Goal: Task Accomplishment & Management: Manage account settings

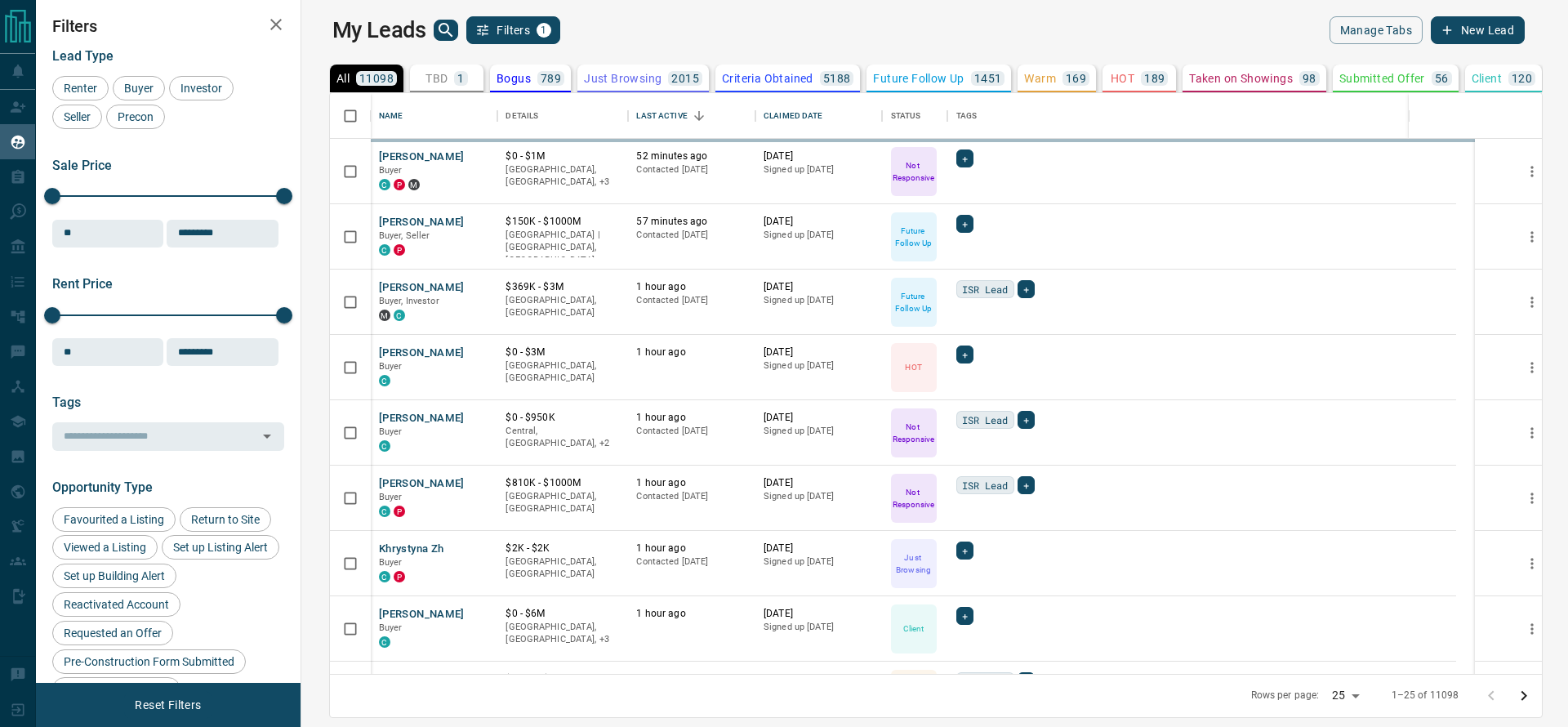
scroll to position [491, 0]
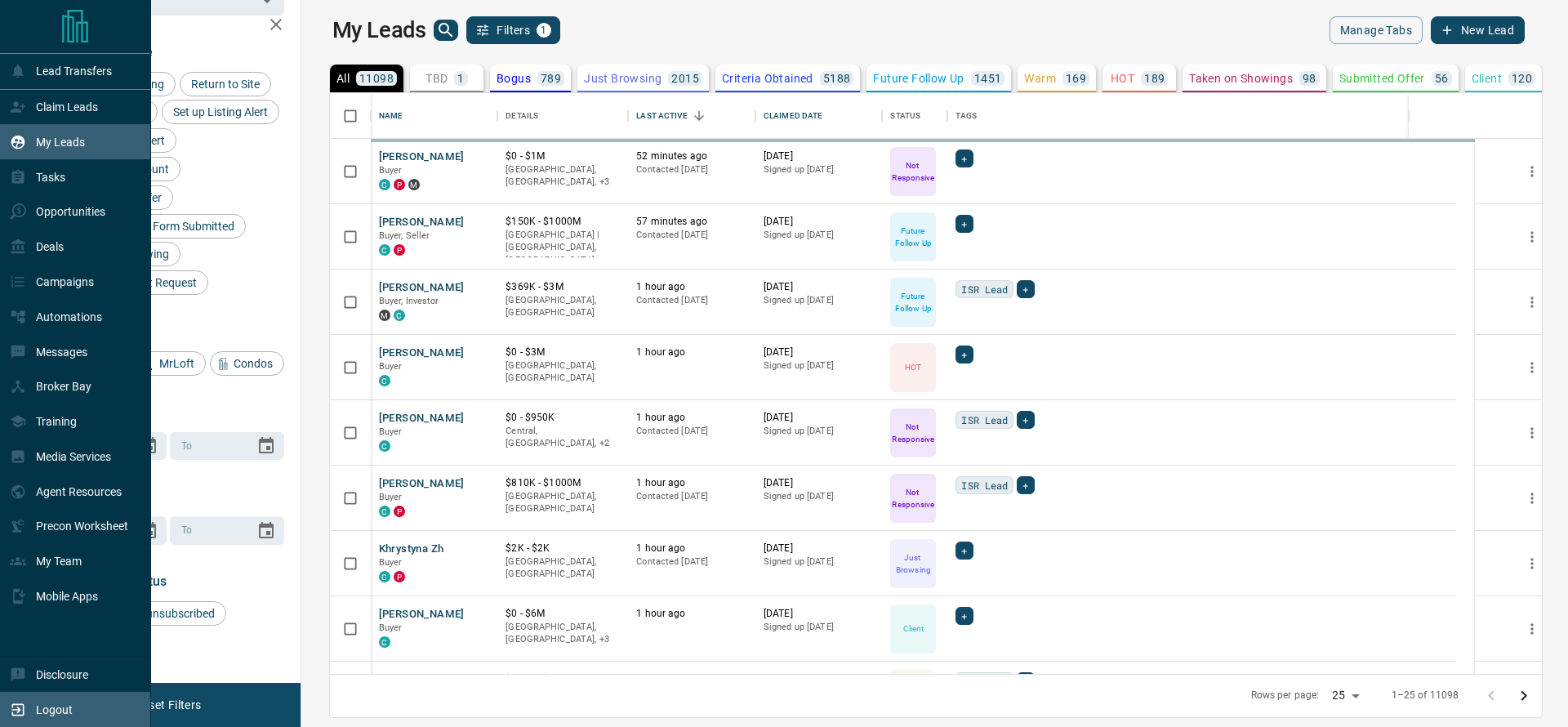
click at [0, 709] on div "Logout" at bounding box center [76, 709] width 151 height 35
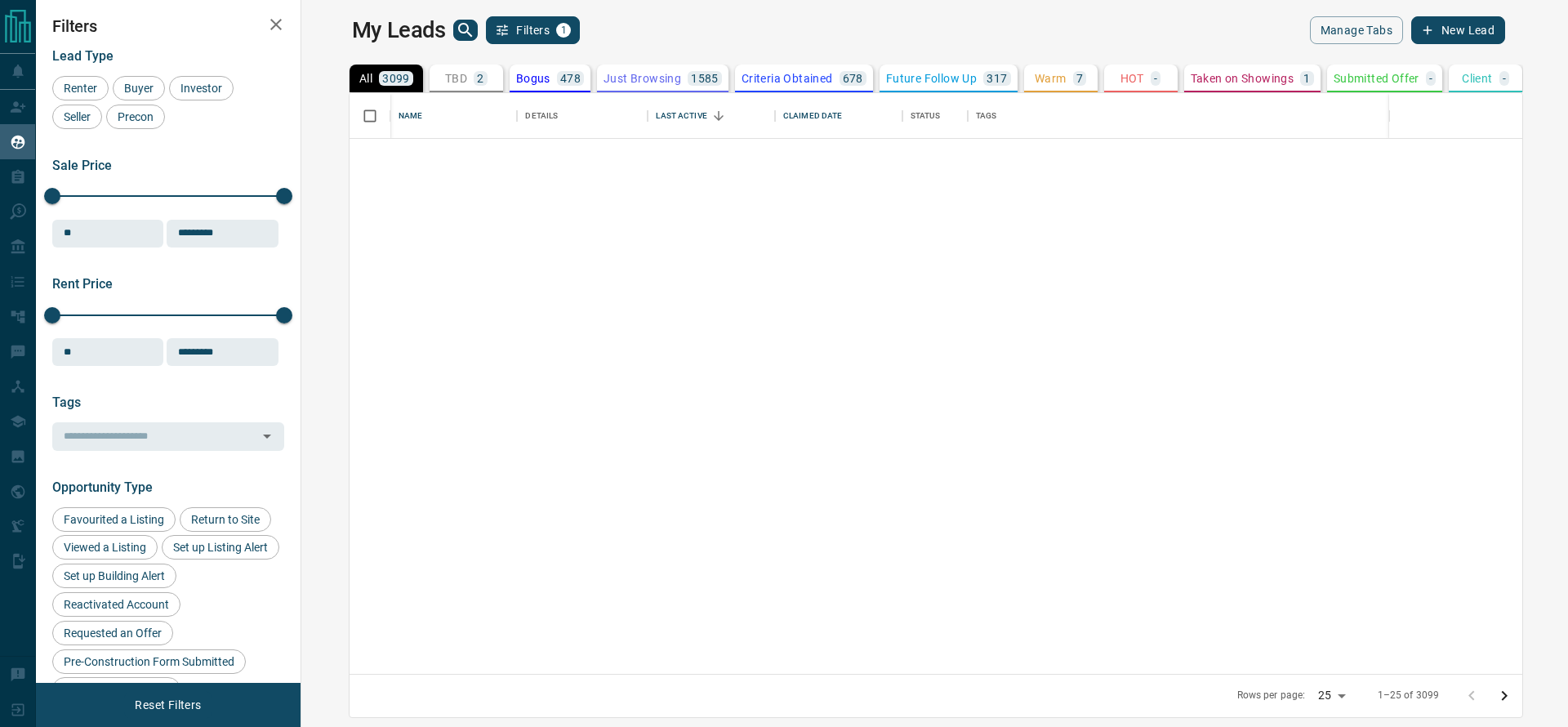
scroll to position [562, 1241]
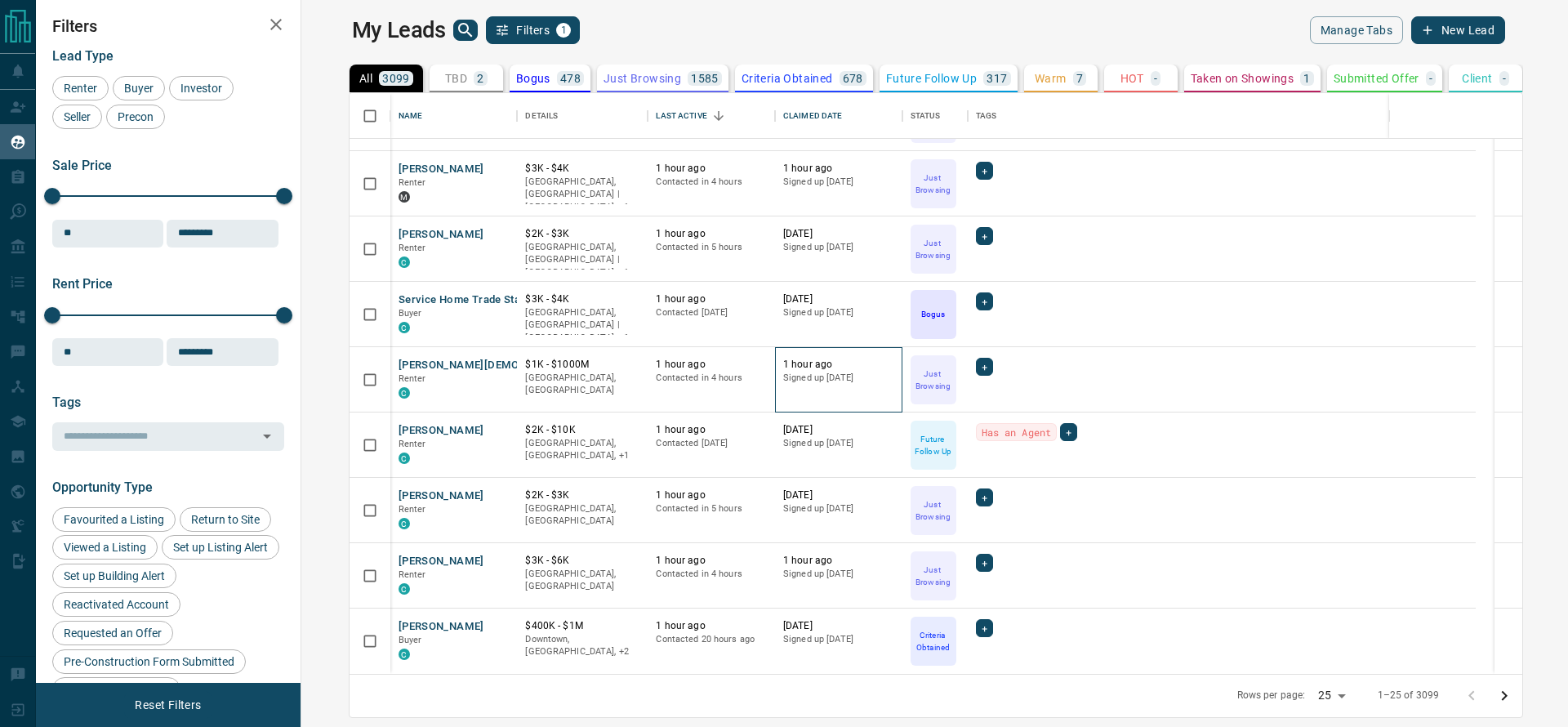
click at [728, 330] on div "[PERSON_NAME] Renter C $2K - $3[GEOGRAPHIC_DATA], [GEOGRAPHIC_DATA] 54 minutes …" at bounding box center [933, 314] width 1085 height 719
click at [598, 216] on div "$2K - $3K Downtown, Midtown | Central, +1" at bounding box center [583, 249] width 131 height 65
click at [648, 438] on div "1 hour ago Contacted 2 days ago" at bounding box center [711, 445] width 128 height 65
click at [1520, 704] on button "Go to next page" at bounding box center [1504, 695] width 33 height 33
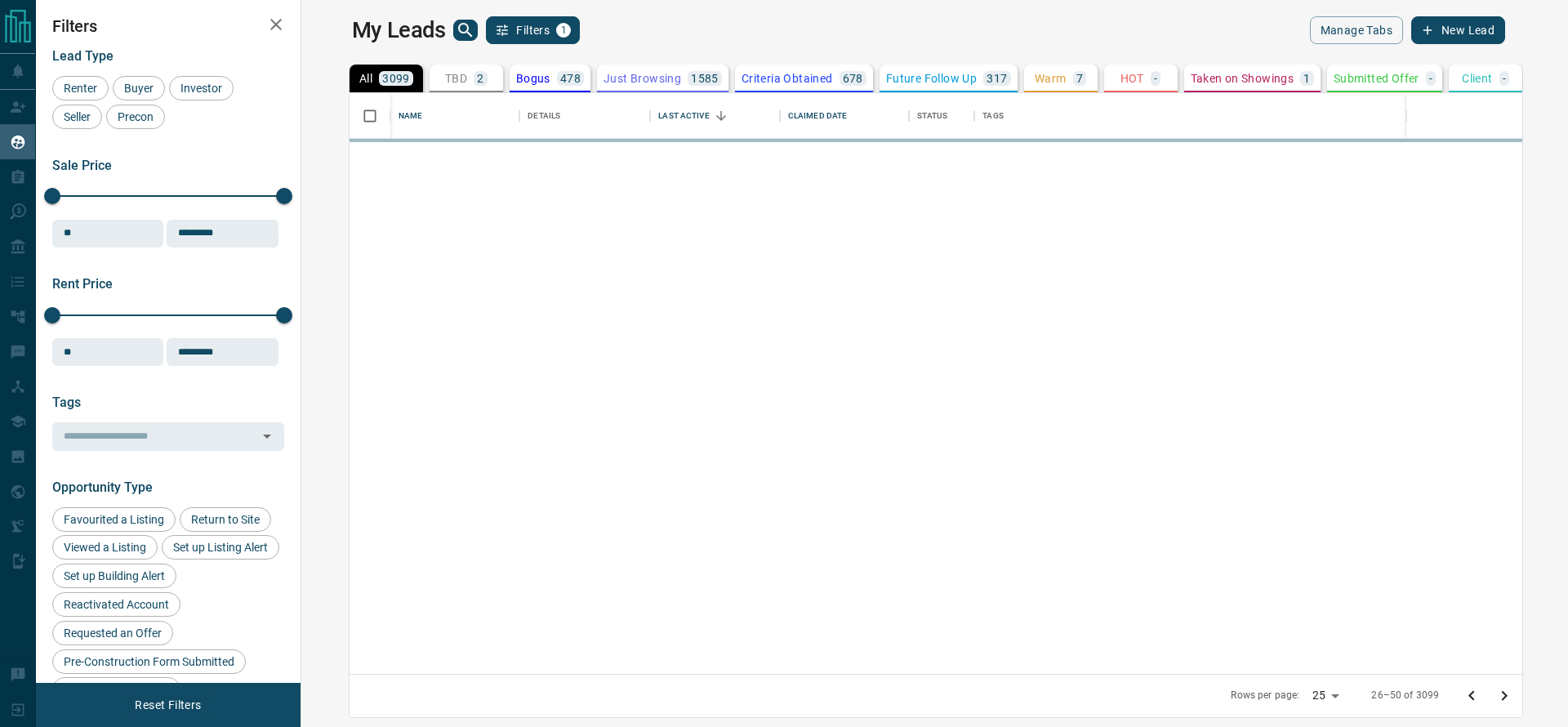
scroll to position [0, 0]
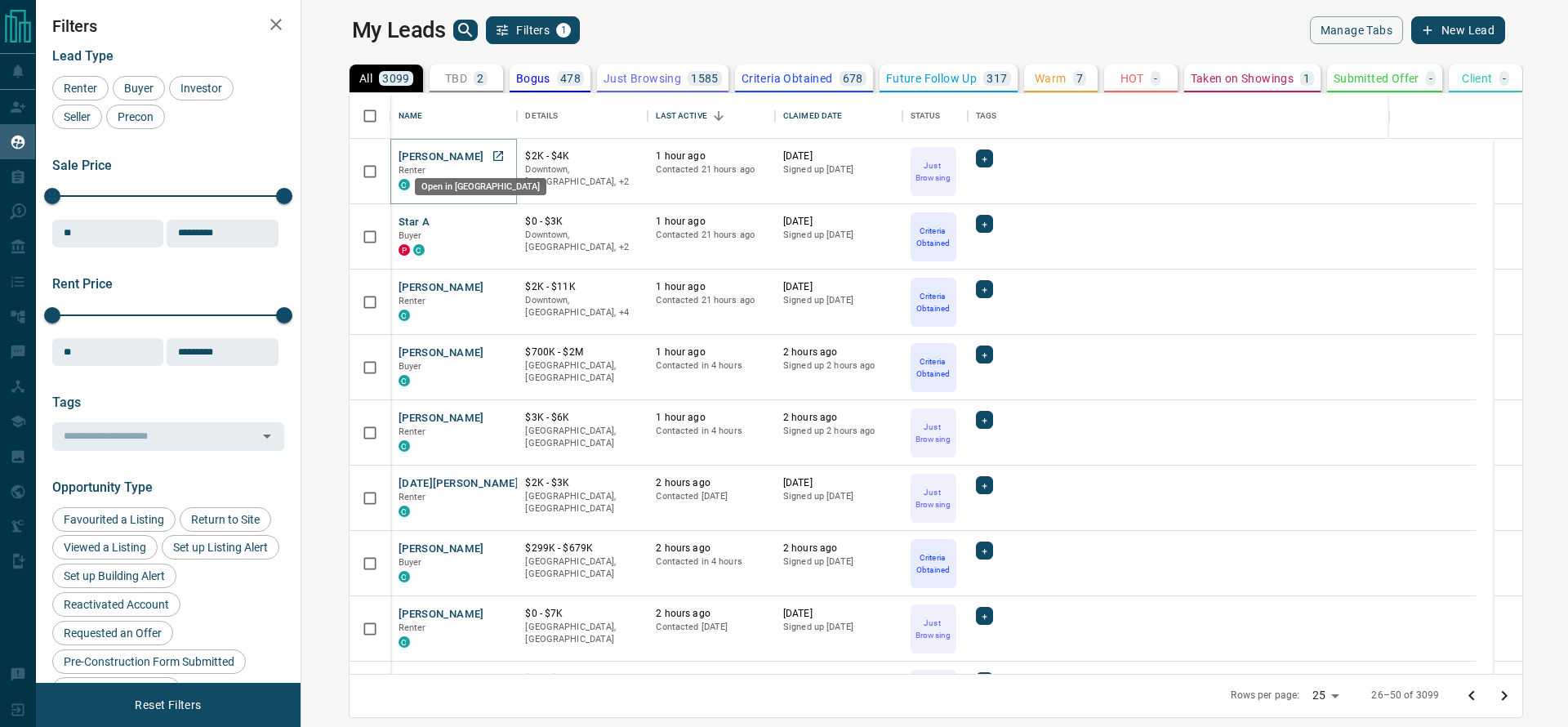
click at [491, 158] on icon "Open in New Tab" at bounding box center [498, 156] width 13 height 13
click at [491, 224] on icon "Open in New Tab" at bounding box center [498, 221] width 13 height 13
click at [488, 286] on link "Open in New Tab" at bounding box center [498, 286] width 21 height 21
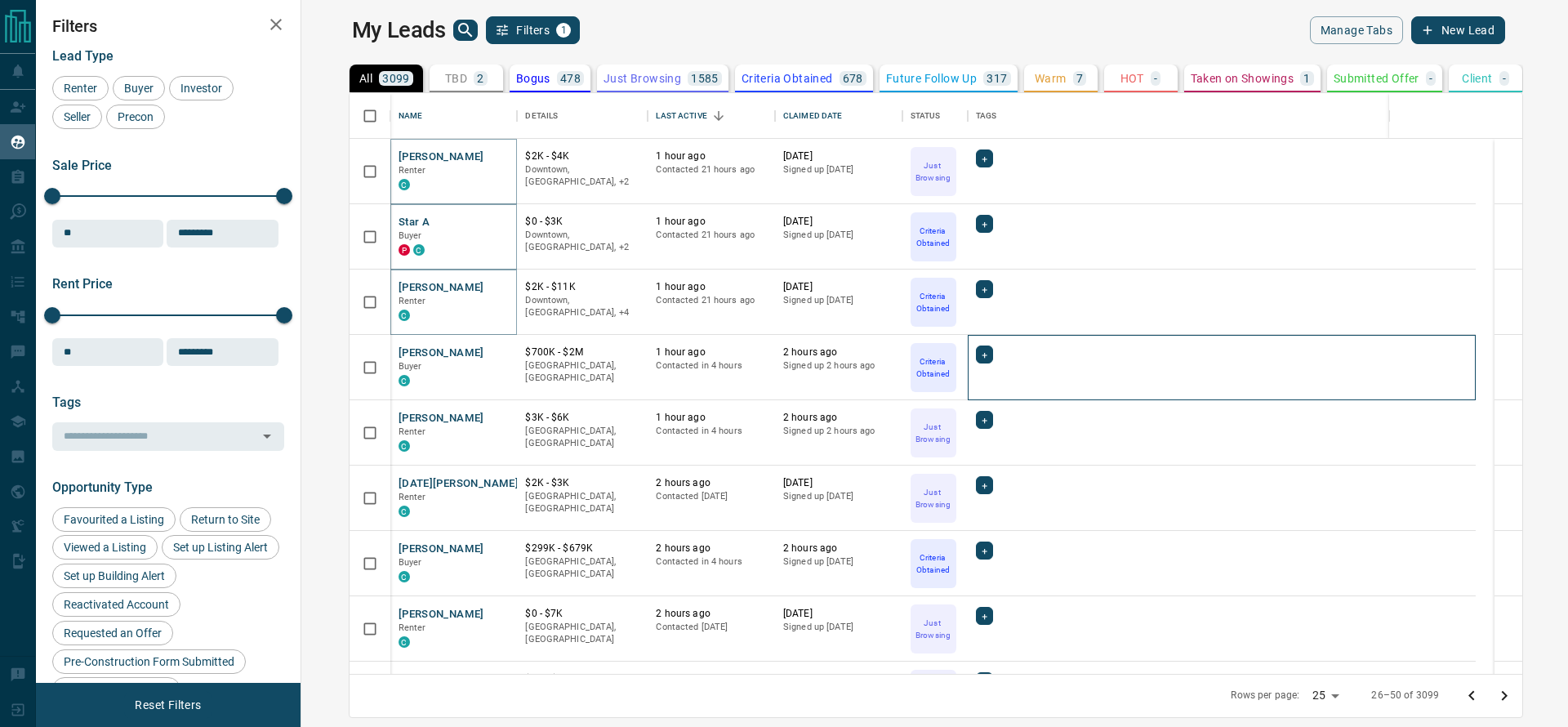
click at [1363, 399] on div "+" at bounding box center [1221, 367] width 508 height 65
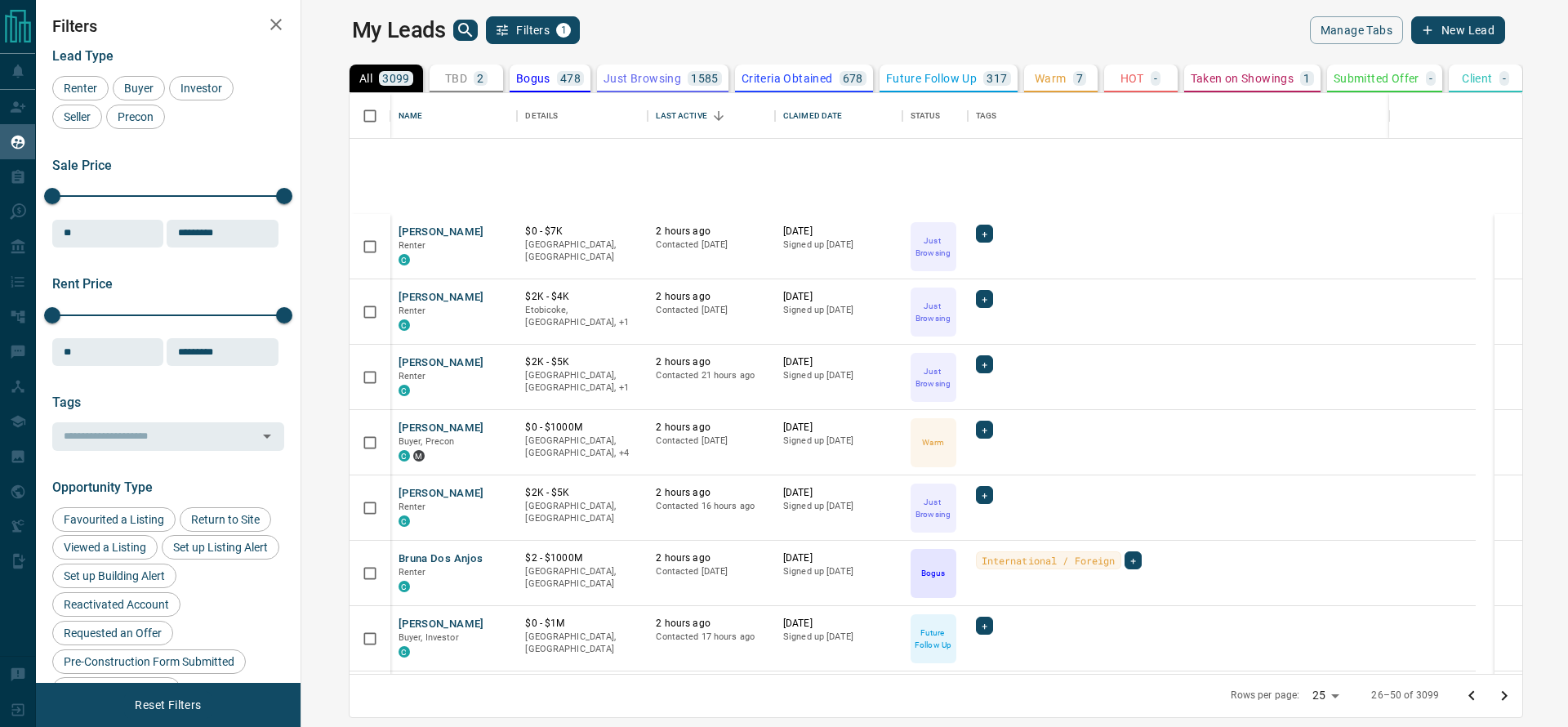
scroll to position [656, 0]
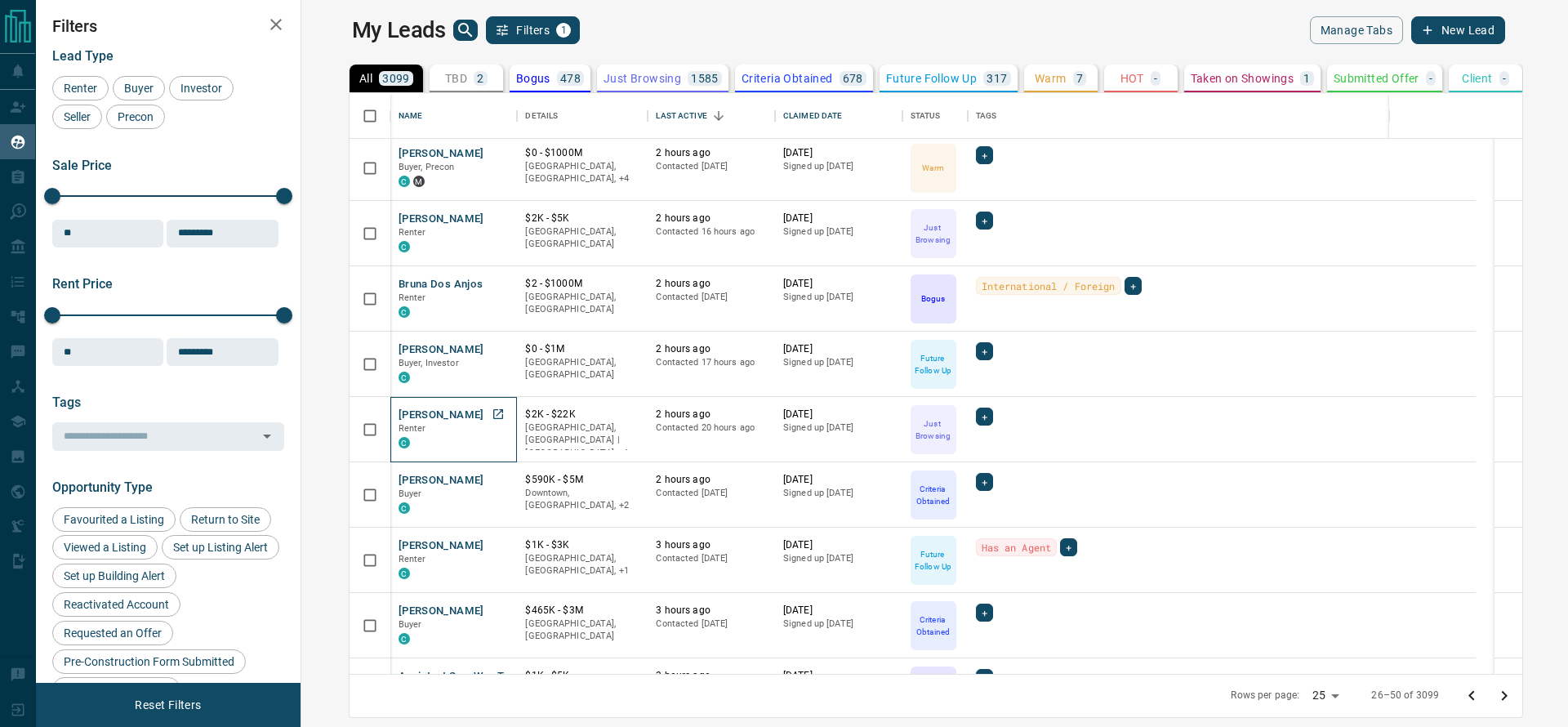
click at [449, 421] on div "Luca Bellisario Renter C" at bounding box center [454, 429] width 111 height 44
click at [491, 414] on icon "Open in New Tab" at bounding box center [498, 414] width 13 height 13
click at [491, 614] on icon "Open in New Tab" at bounding box center [498, 610] width 13 height 13
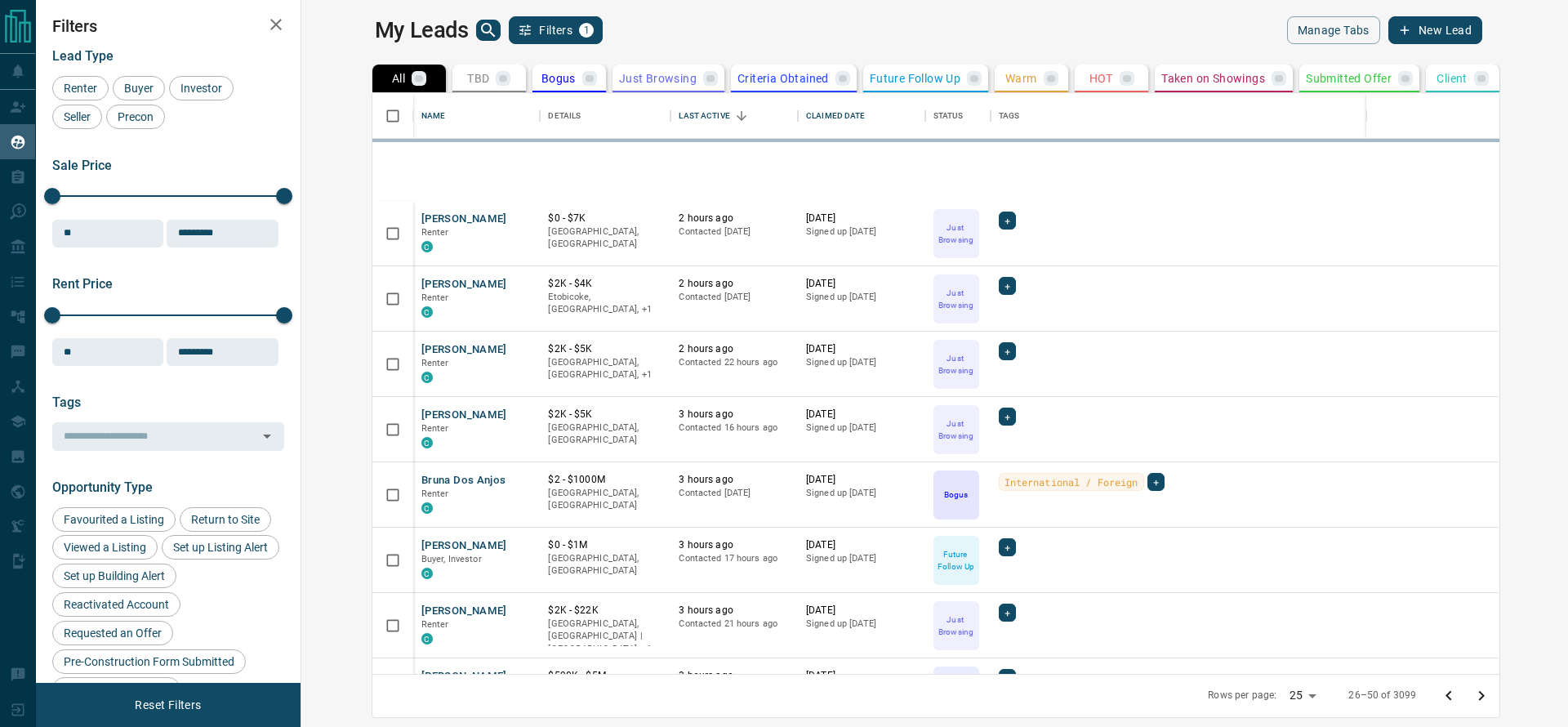
scroll to position [853, 0]
